Goal: Information Seeking & Learning: Learn about a topic

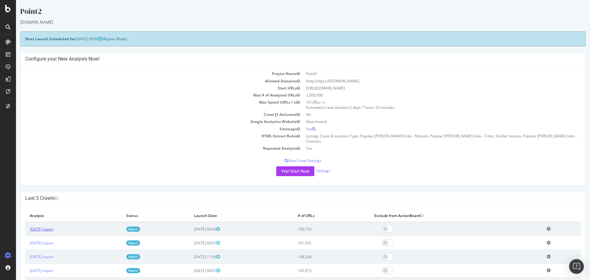
click at [53, 226] on link "[DATE] report" at bounding box center [42, 228] width 24 height 5
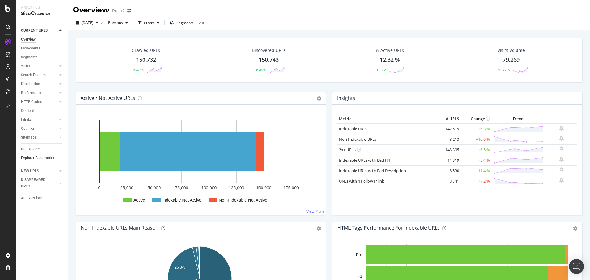
click at [44, 159] on div "Explorer Bookmarks" at bounding box center [37, 158] width 33 height 6
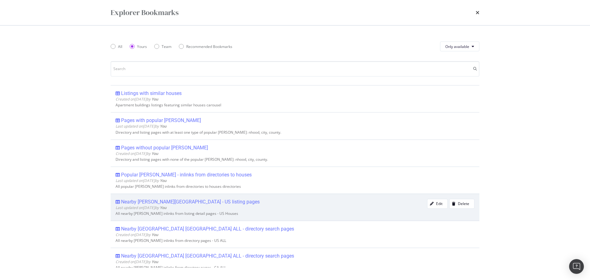
click at [182, 200] on div "Nearby [PERSON_NAME][GEOGRAPHIC_DATA] - US listing pages" at bounding box center [190, 202] width 139 height 6
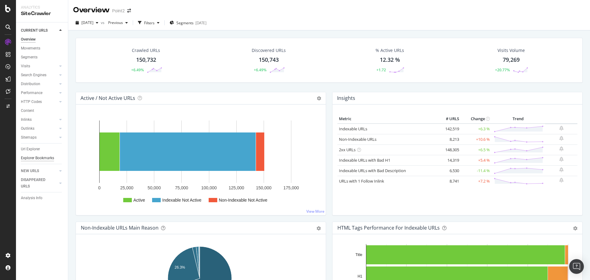
click at [33, 159] on div "Explorer Bookmarks" at bounding box center [37, 158] width 33 height 6
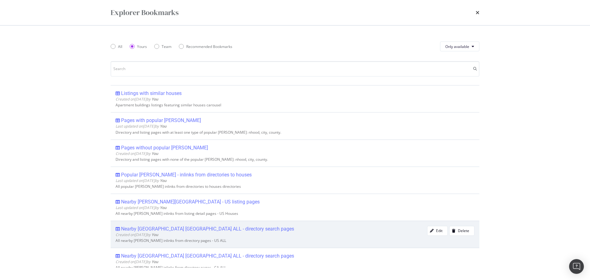
click at [183, 229] on div "Nearby [GEOGRAPHIC_DATA] [GEOGRAPHIC_DATA] ALL - directory search pages" at bounding box center [207, 229] width 173 height 6
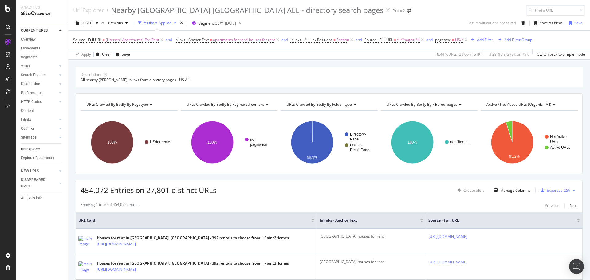
scroll to position [82, 0]
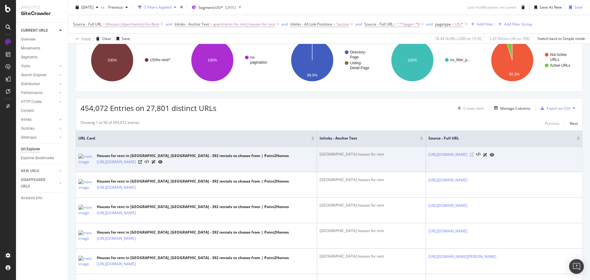
click at [473, 156] on icon at bounding box center [472, 155] width 4 height 4
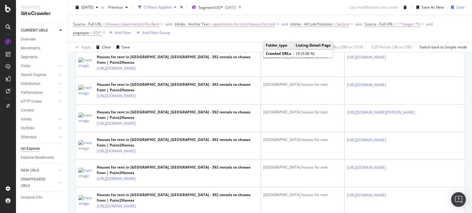
scroll to position [164, 0]
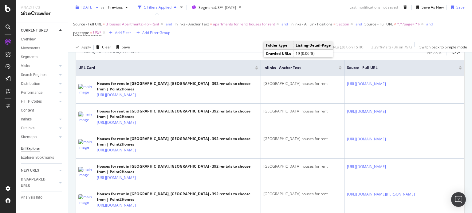
click at [93, 7] on span "[DATE]" at bounding box center [87, 7] width 12 height 5
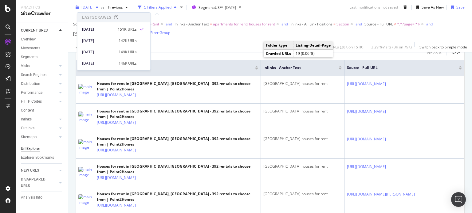
click at [93, 7] on span "[DATE]" at bounding box center [87, 7] width 12 height 5
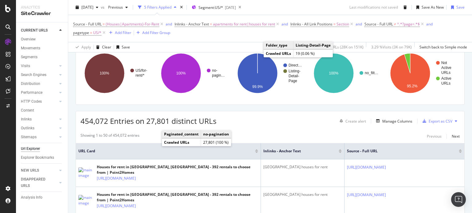
scroll to position [82, 0]
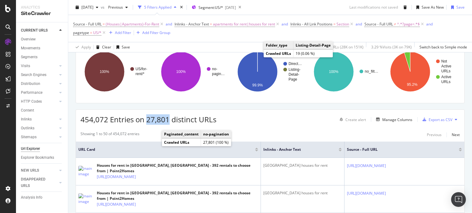
drag, startPoint x: 147, startPoint y: 115, endPoint x: 169, endPoint y: 119, distance: 22.3
click at [169, 119] on span "454,072 Entries on 27,801 distinct URLs" at bounding box center [148, 120] width 136 height 10
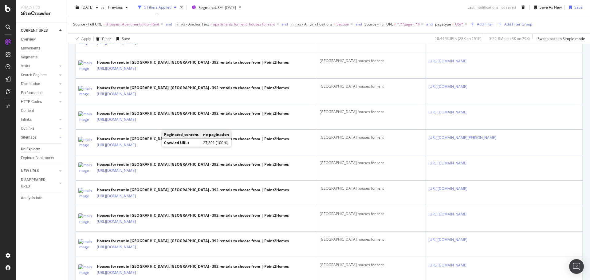
scroll to position [1177, 0]
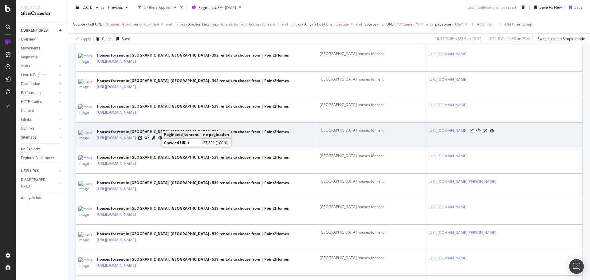
drag, startPoint x: 225, startPoint y: 23, endPoint x: 275, endPoint y: 138, distance: 124.8
click at [225, 23] on span "apartments for rent|houses for rent" at bounding box center [244, 24] width 62 height 9
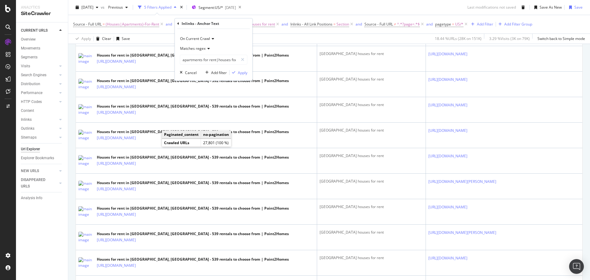
click at [192, 49] on span "Matches regex" at bounding box center [192, 48] width 25 height 5
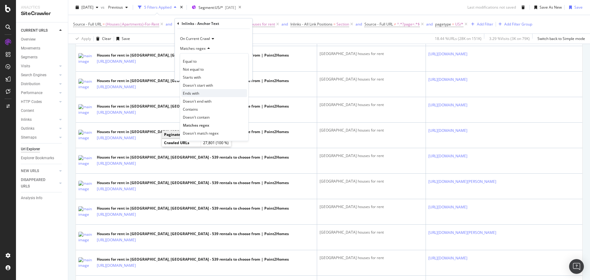
click at [195, 92] on span "Ends with" at bounding box center [191, 93] width 16 height 5
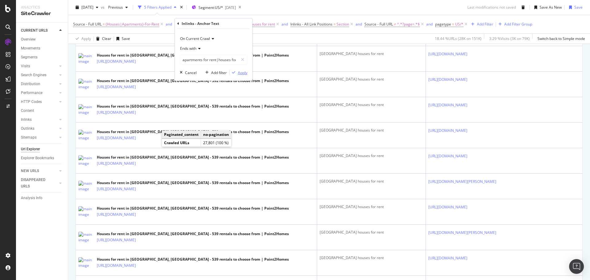
click at [239, 73] on div "Apply" at bounding box center [243, 72] width 10 height 5
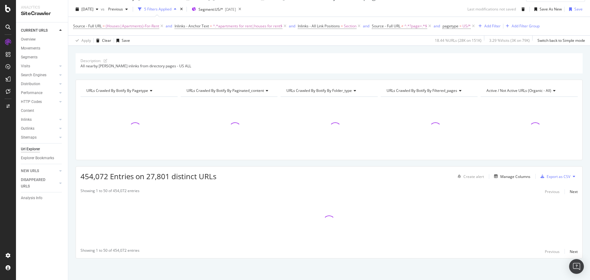
scroll to position [14, 0]
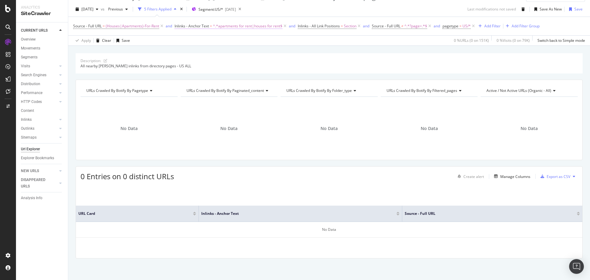
click at [236, 27] on span "^.*apartments for rent|houses for rent$" at bounding box center [247, 26] width 69 height 9
click at [192, 50] on span "Ends with" at bounding box center [188, 50] width 16 height 5
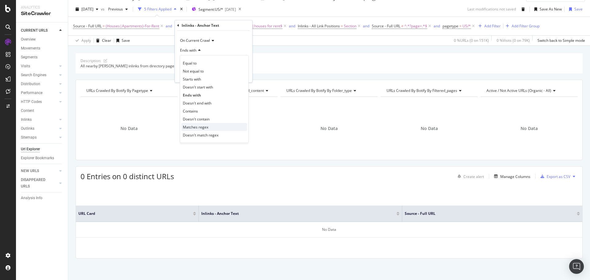
click at [205, 129] on span "Matches regex" at bounding box center [195, 126] width 25 height 5
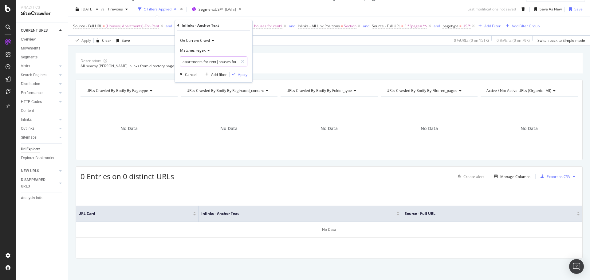
click at [217, 61] on input "apartments for rent|houses for rent" at bounding box center [209, 62] width 58 height 10
type input ".*(apartments for rent|houses for rent)$"
click at [245, 75] on div "Apply" at bounding box center [243, 74] width 10 height 5
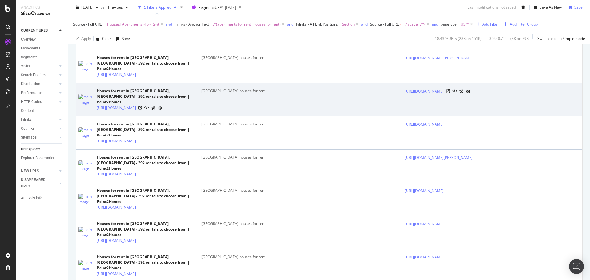
scroll to position [927, 0]
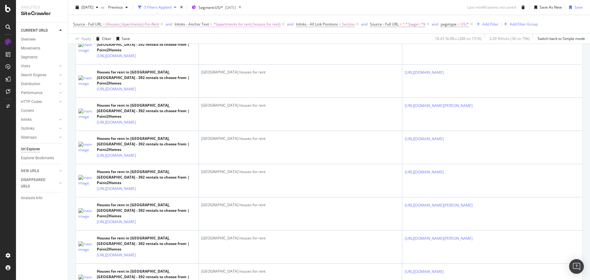
click at [259, 24] on span ".*(apartments for rent|houses for rent)" at bounding box center [247, 24] width 68 height 9
click at [210, 56] on input ".*(apartments for rent|houses for rent)$" at bounding box center [209, 60] width 58 height 10
drag, startPoint x: 209, startPoint y: 60, endPoint x: 269, endPoint y: 60, distance: 59.9
click at [269, 60] on body "Analytics SiteCrawler CURRENT URLS Overview Movements Segments Visits Analysis …" at bounding box center [295, 140] width 590 height 280
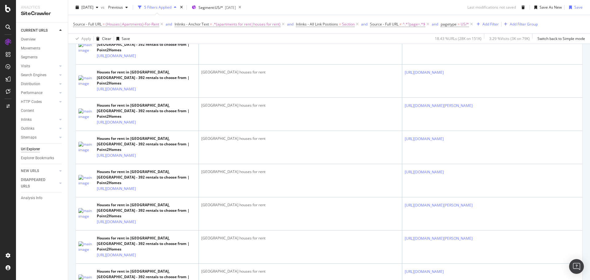
click at [271, 10] on div "[DATE] vs Previous 5 Filters Applied Segment: US/* [DATE] Last modifications no…" at bounding box center [329, 8] width 522 height 12
click at [450, 8] on icon at bounding box center [448, 6] width 4 height 4
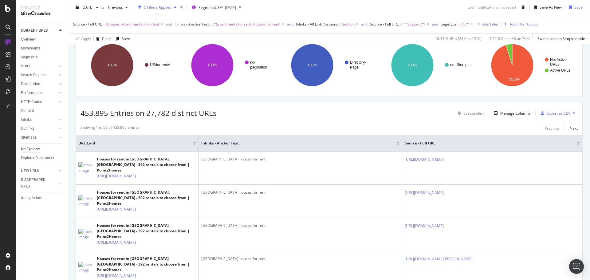
scroll to position [0, 0]
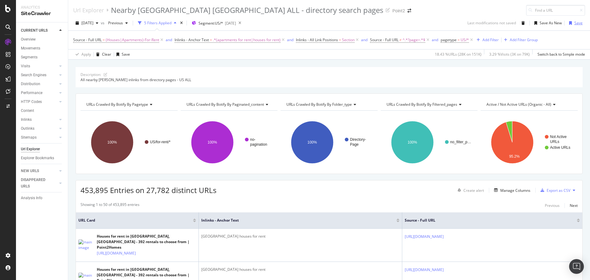
click at [574, 22] on div "Save" at bounding box center [578, 22] width 8 height 5
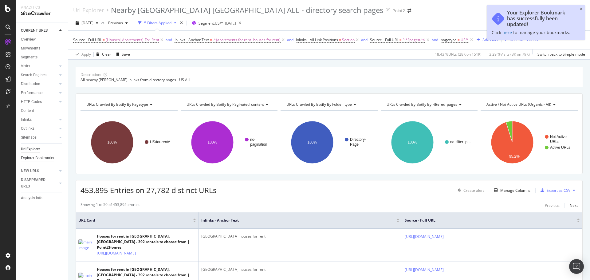
click at [30, 157] on div "Explorer Bookmarks" at bounding box center [37, 158] width 33 height 6
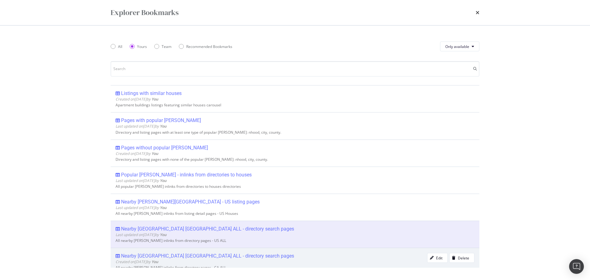
click at [161, 254] on div "Nearby [GEOGRAPHIC_DATA] [GEOGRAPHIC_DATA] ALL - directory search pages" at bounding box center [207, 256] width 173 height 6
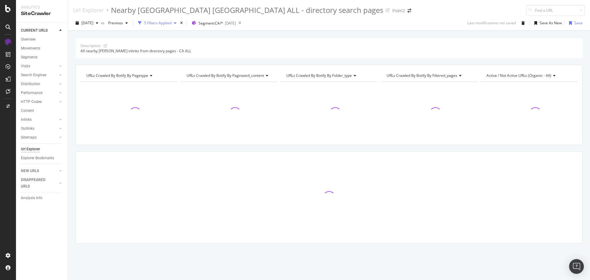
click at [171, 23] on div "5 Filters Applied" at bounding box center [157, 22] width 27 height 5
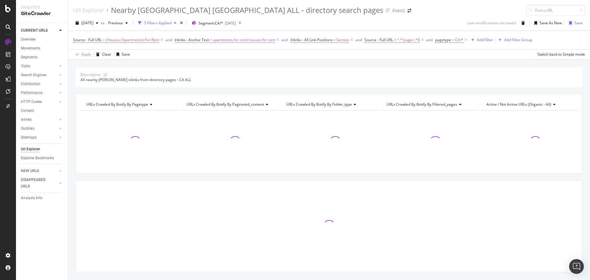
click at [240, 42] on span "apartments for rent|houses for rent" at bounding box center [244, 40] width 62 height 9
click at [199, 62] on span "Matches regex" at bounding box center [192, 63] width 25 height 5
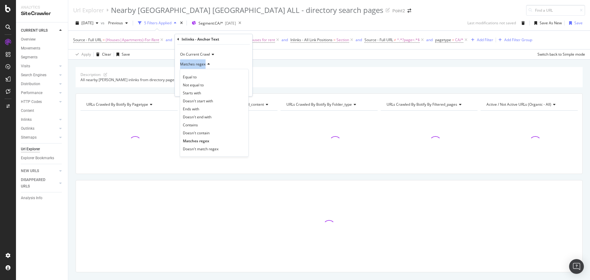
click at [223, 59] on div "On Current Crawl Matches regex Equal to Not equal to Starts with Doesn't start …" at bounding box center [214, 64] width 68 height 31
click at [224, 60] on div "Matches regex" at bounding box center [214, 64] width 68 height 10
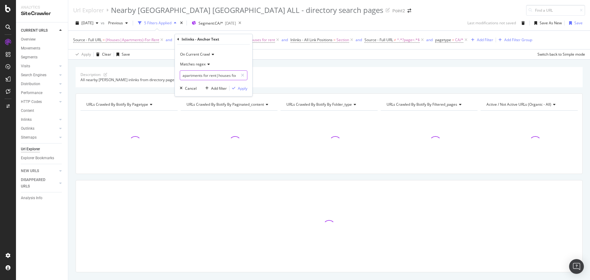
click at [206, 75] on input "apartments for rent|houses for rent" at bounding box center [209, 75] width 58 height 10
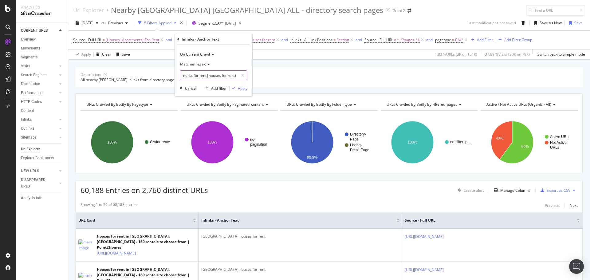
scroll to position [0, 16]
type input ".*(apartments for rent|houses for rent)$"
click at [244, 90] on div "Apply" at bounding box center [243, 88] width 10 height 5
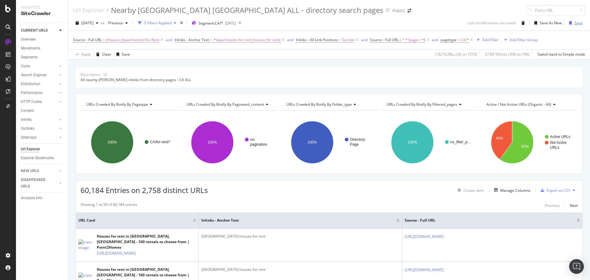
click at [576, 22] on div "Save" at bounding box center [578, 22] width 8 height 5
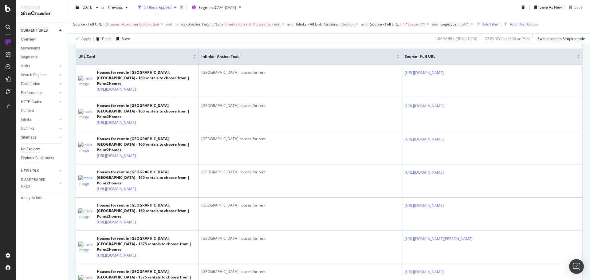
scroll to position [328, 0]
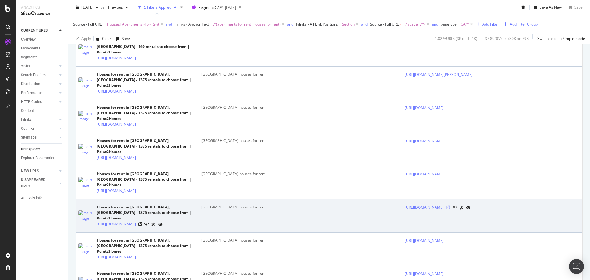
click at [450, 209] on icon at bounding box center [448, 207] width 4 height 4
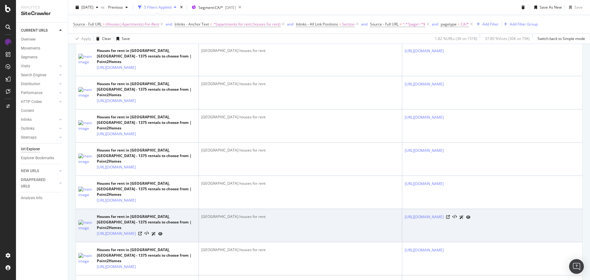
scroll to position [655, 0]
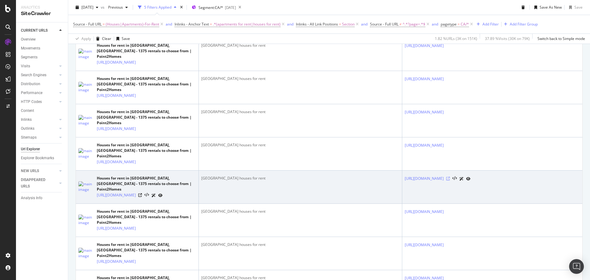
click at [450, 180] on icon at bounding box center [448, 179] width 4 height 4
